Goal: Information Seeking & Learning: Learn about a topic

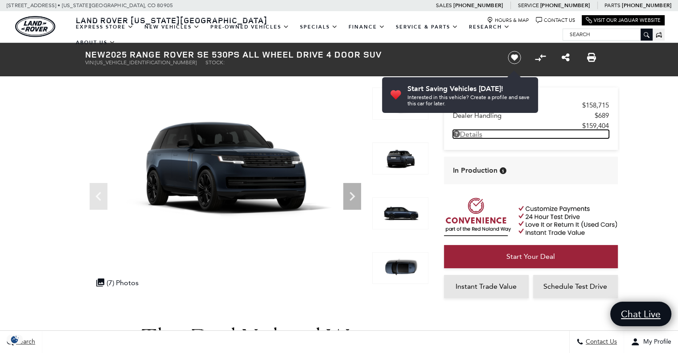
click at [467, 133] on link "Details" at bounding box center [531, 134] width 156 height 8
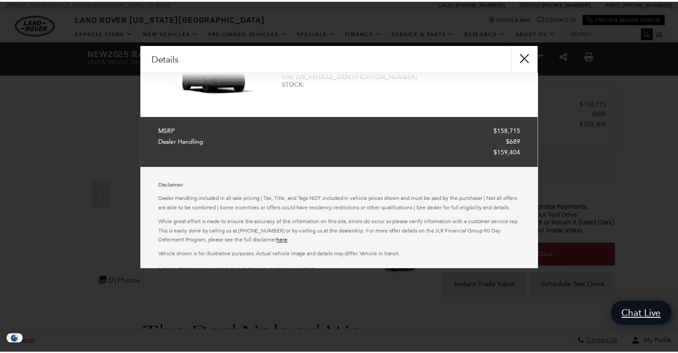
scroll to position [86, 0]
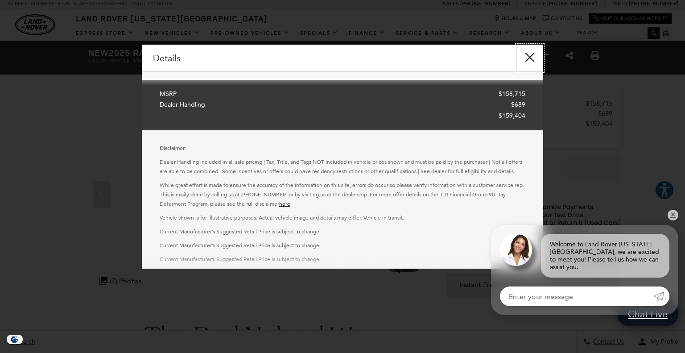
click at [528, 58] on button "close" at bounding box center [529, 58] width 27 height 27
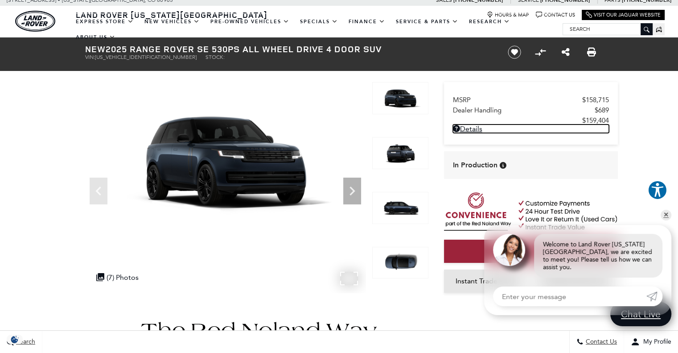
scroll to position [5, 0]
click at [344, 185] on icon "Next" at bounding box center [352, 191] width 18 height 18
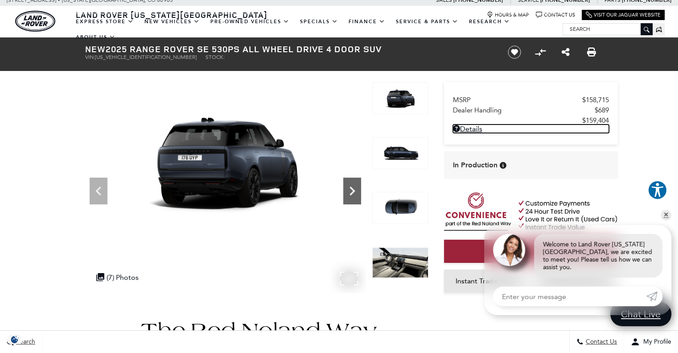
click at [344, 185] on icon "Next" at bounding box center [352, 191] width 18 height 18
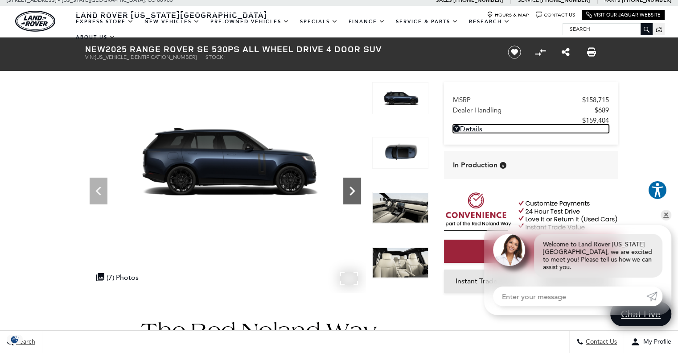
click at [344, 185] on icon "Next" at bounding box center [352, 191] width 18 height 18
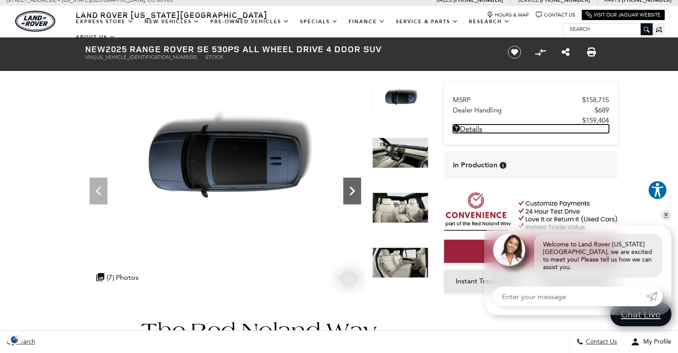
click at [344, 185] on icon "Next" at bounding box center [352, 191] width 18 height 18
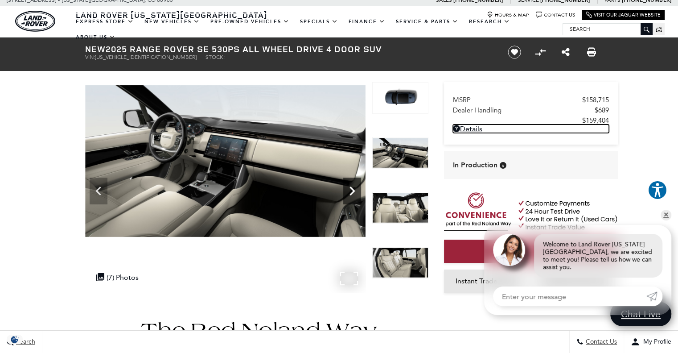
click at [344, 185] on icon "Next" at bounding box center [352, 191] width 18 height 18
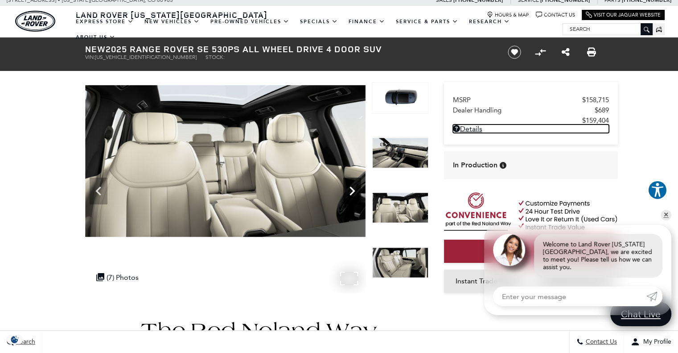
click at [344, 185] on icon "Next" at bounding box center [352, 191] width 18 height 18
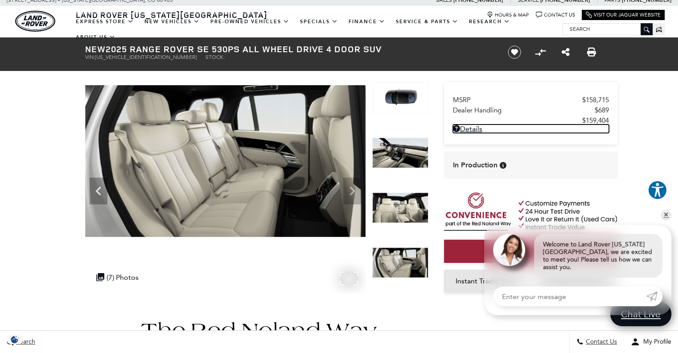
click at [344, 185] on img at bounding box center [225, 161] width 280 height 158
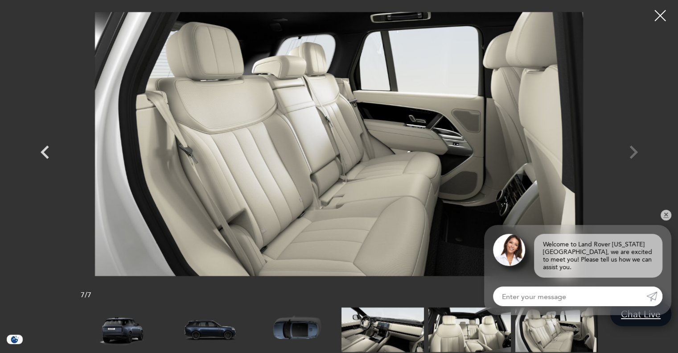
click at [634, 152] on div at bounding box center [339, 144] width 624 height 275
click at [46, 148] on icon "Previous" at bounding box center [45, 151] width 8 height 13
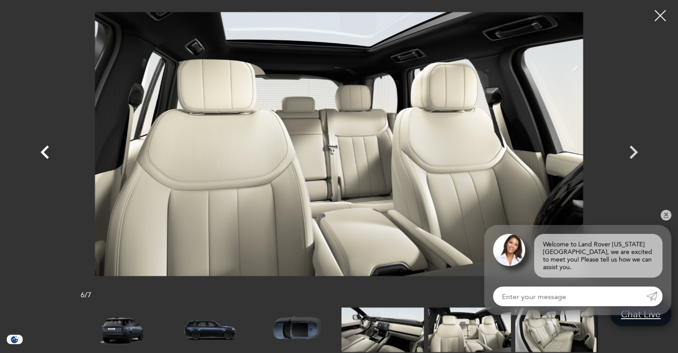
click at [46, 148] on icon "Previous" at bounding box center [45, 151] width 8 height 13
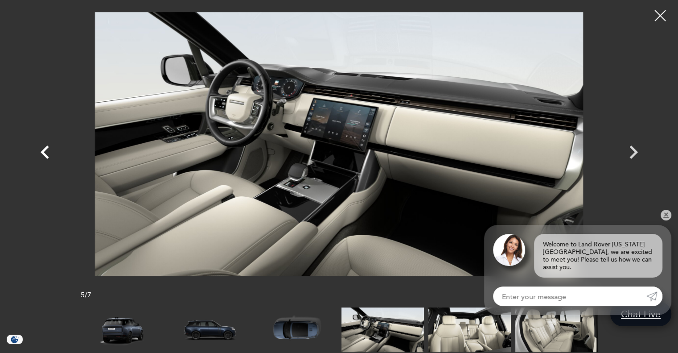
click at [46, 148] on icon "Previous" at bounding box center [45, 151] width 8 height 13
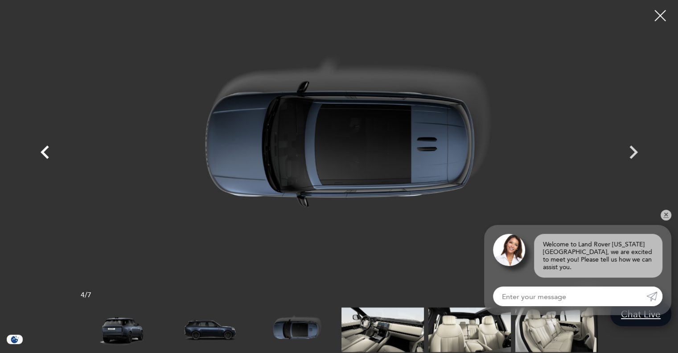
click at [46, 148] on icon "Previous" at bounding box center [45, 151] width 8 height 13
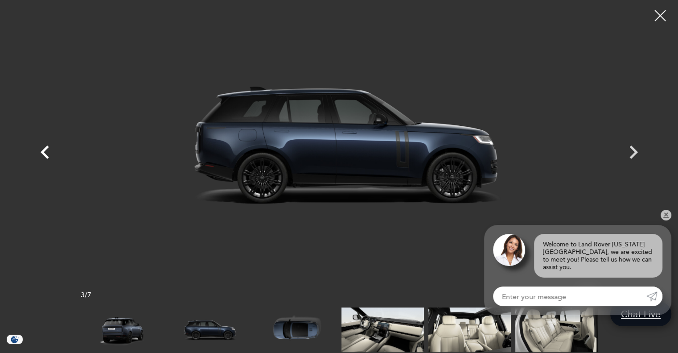
click at [46, 148] on icon "Previous" at bounding box center [45, 151] width 8 height 13
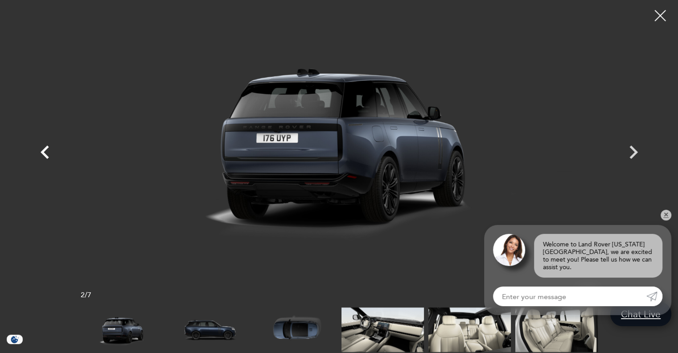
click at [46, 148] on icon "Previous" at bounding box center [45, 151] width 8 height 13
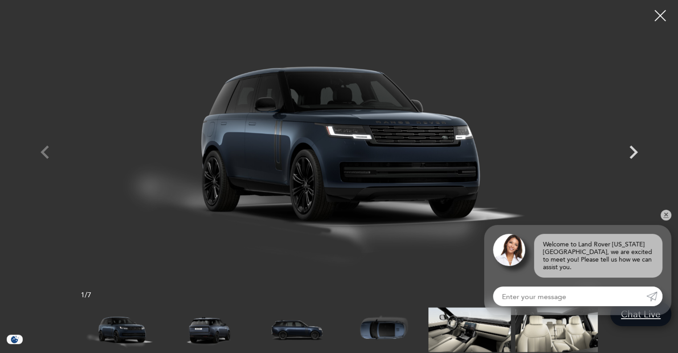
click at [46, 148] on div at bounding box center [339, 144] width 624 height 275
click at [661, 12] on div at bounding box center [661, 16] width 24 height 24
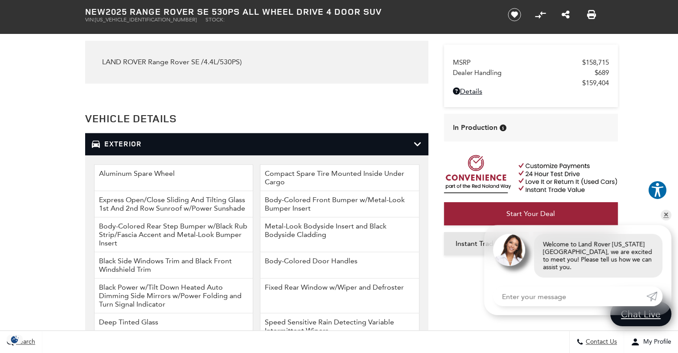
scroll to position [956, 0]
